Goal: Book appointment/travel/reservation

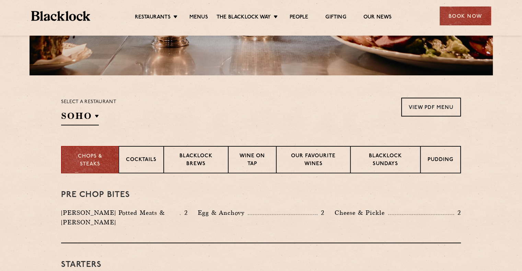
scroll to position [240, 0]
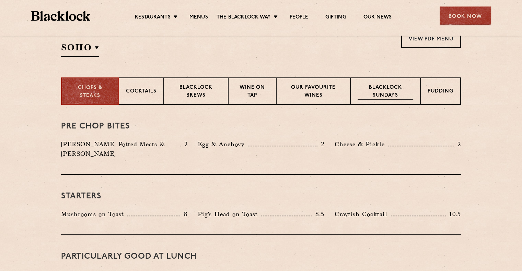
click at [385, 94] on p "Blacklock Sundays" at bounding box center [386, 92] width 56 height 16
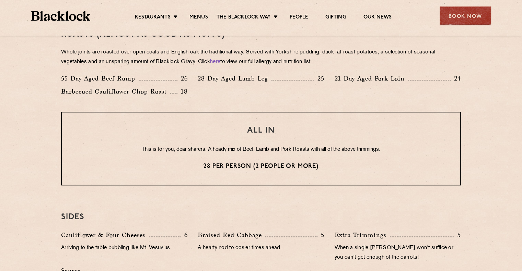
scroll to position [549, 0]
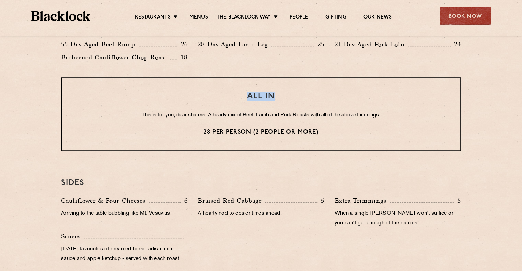
drag, startPoint x: 281, startPoint y: 94, endPoint x: 241, endPoint y: 96, distance: 40.9
click at [241, 96] on h3 "ALL IN" at bounding box center [261, 96] width 371 height 9
copy h3 "ALL IN"
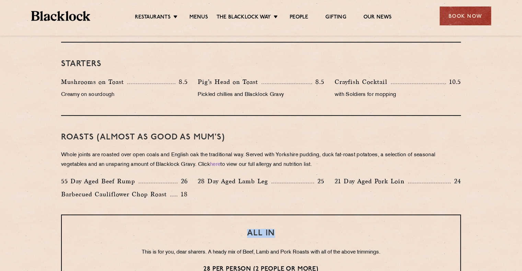
scroll to position [378, 0]
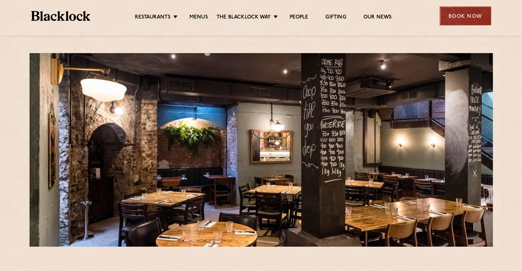
click at [457, 16] on div "Book Now" at bounding box center [465, 16] width 51 height 19
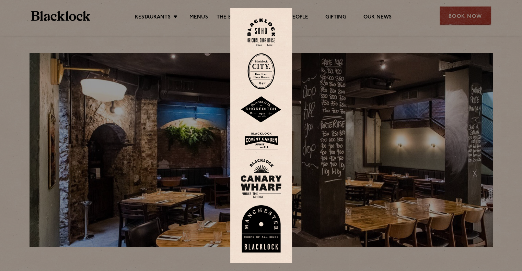
click at [269, 70] on img at bounding box center [260, 71] width 27 height 36
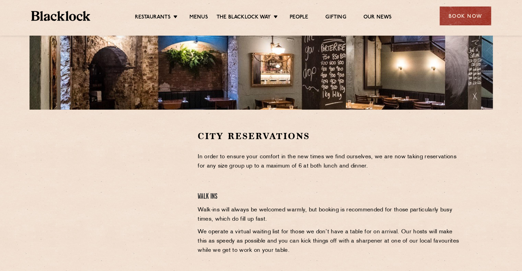
scroll to position [172, 0]
